Goal: Navigation & Orientation: Find specific page/section

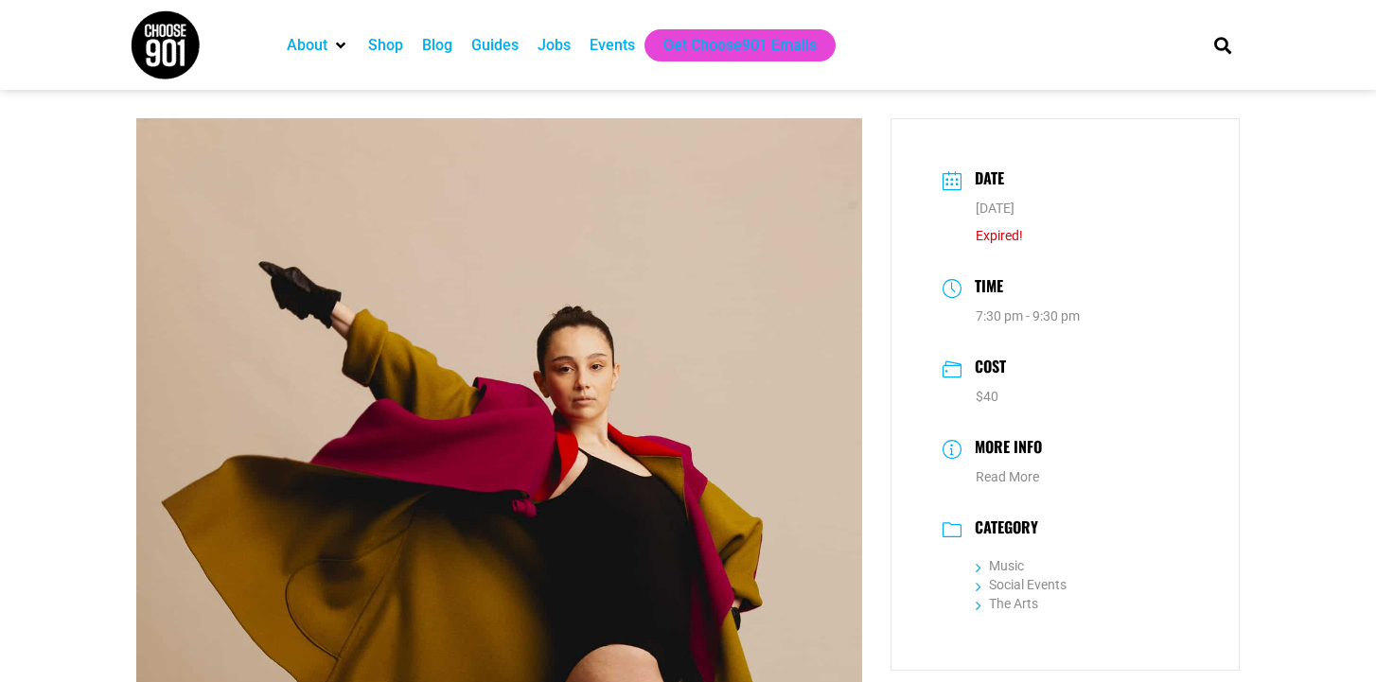
click at [437, 43] on div "Blog" at bounding box center [437, 45] width 30 height 23
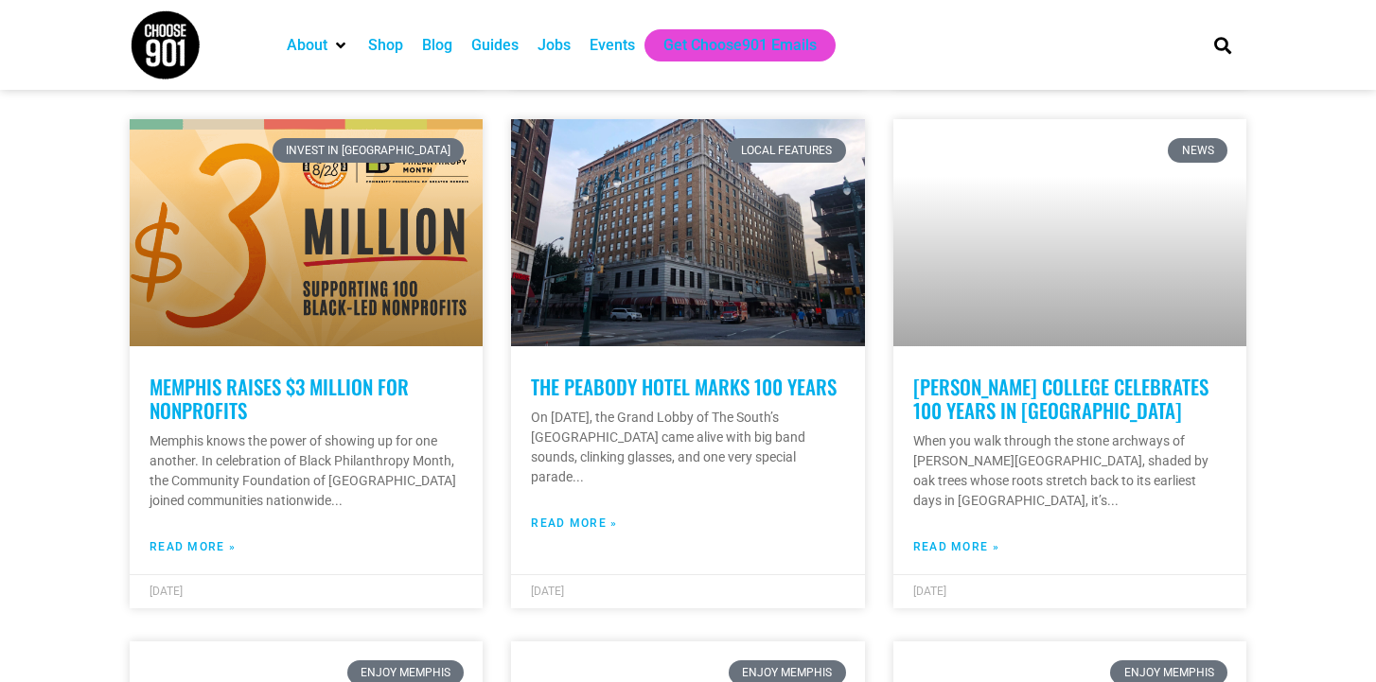
scroll to position [1554, 0]
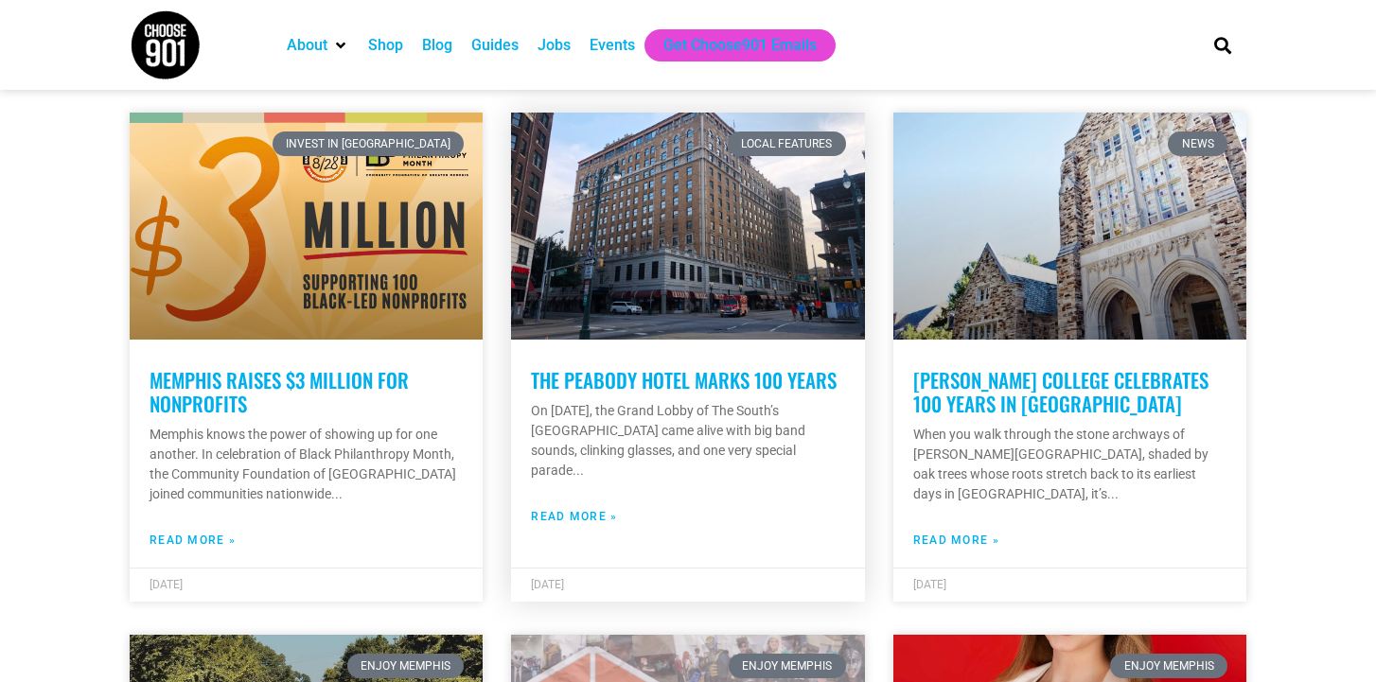
click at [580, 365] on link "The Peabody Hotel Marks 100 Years" at bounding box center [684, 379] width 306 height 29
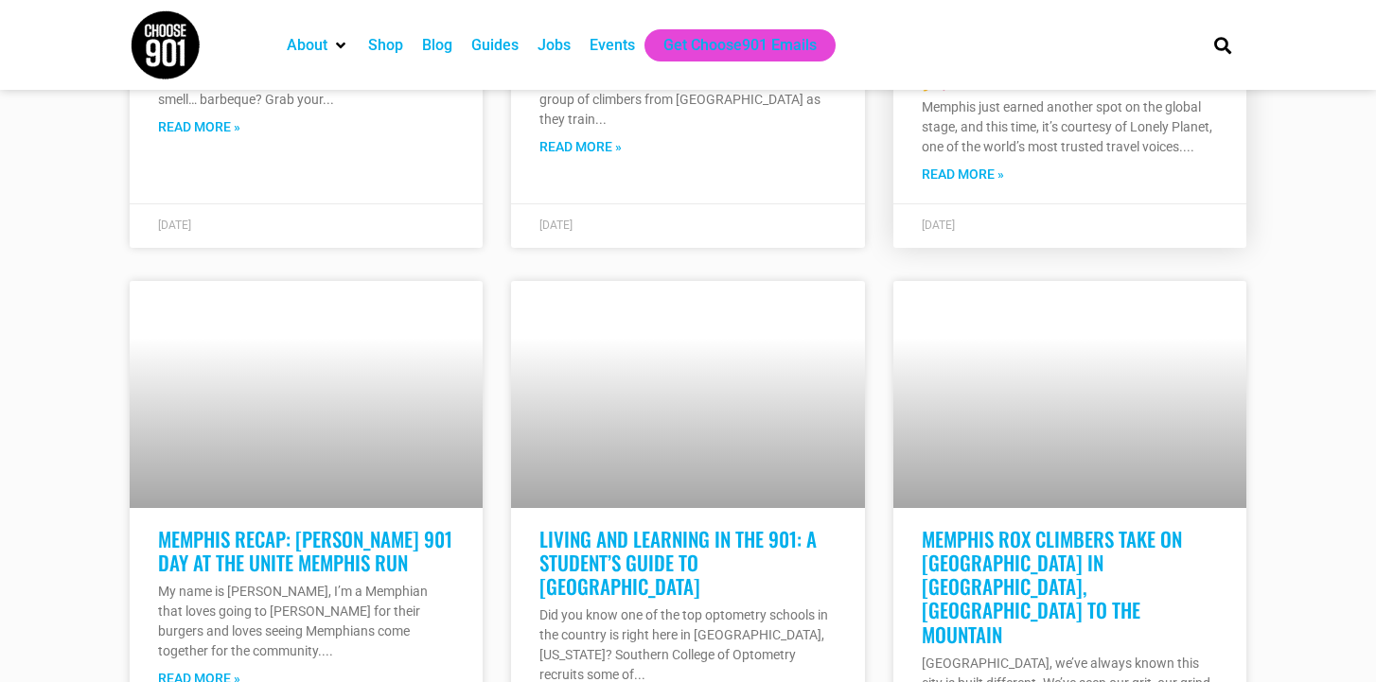
scroll to position [2019, 0]
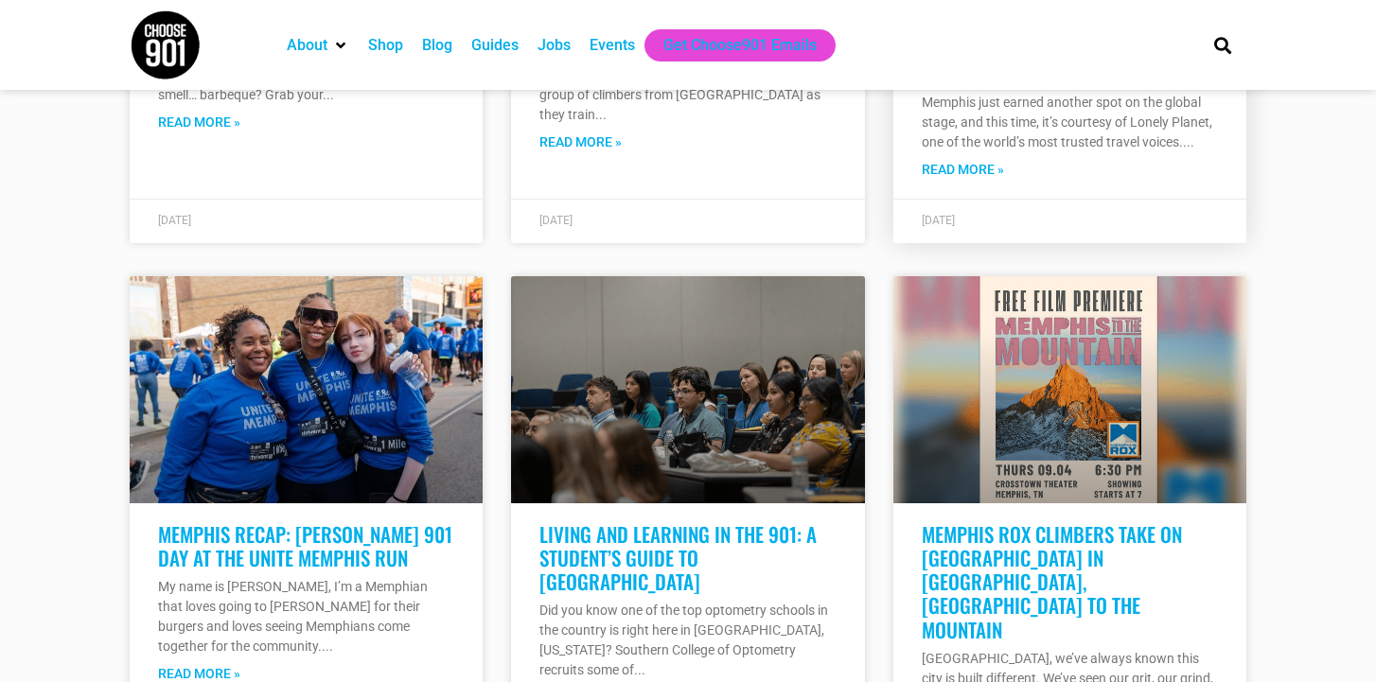
click at [939, 165] on link "Read More »" at bounding box center [962, 170] width 82 height 20
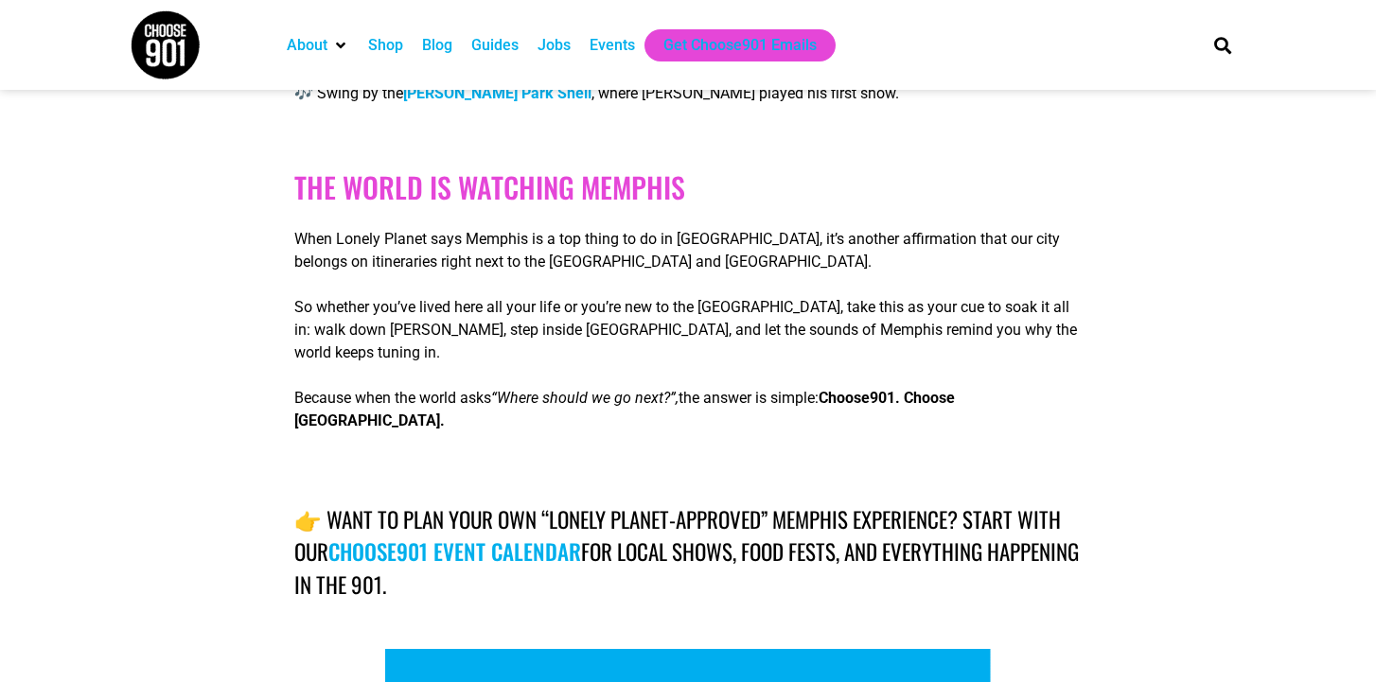
scroll to position [1628, 0]
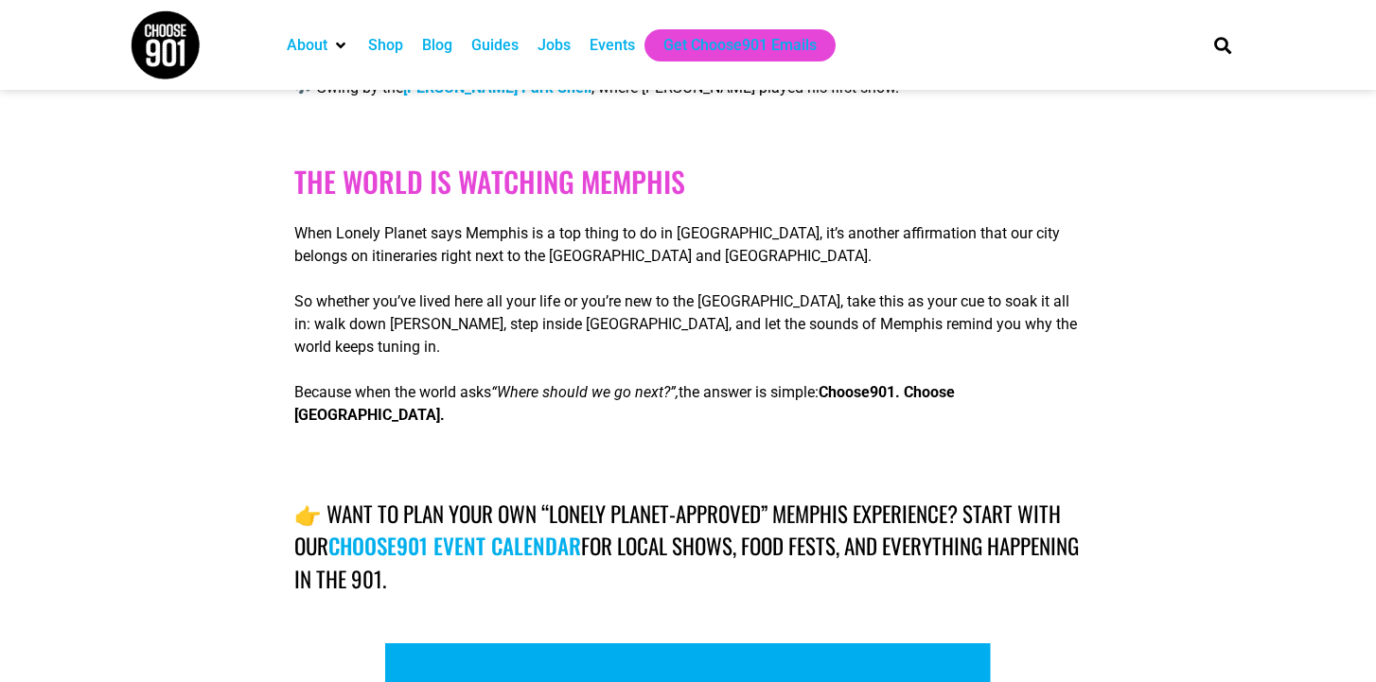
click at [451, 530] on link "Choose901 event calendar" at bounding box center [454, 546] width 253 height 32
